Goal: Navigation & Orientation: Find specific page/section

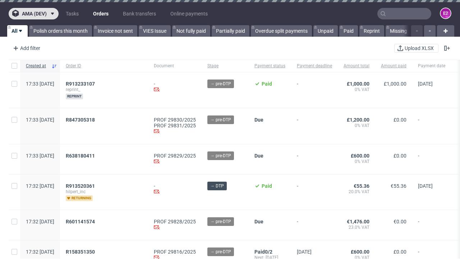
click at [33, 14] on span "ama (dev)" at bounding box center [34, 13] width 25 height 5
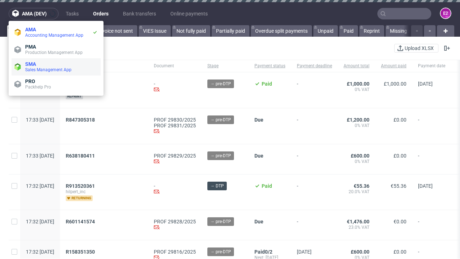
click at [56, 67] on span "Sales Management App" at bounding box center [61, 70] width 73 height 6
